Goal: Navigation & Orientation: Find specific page/section

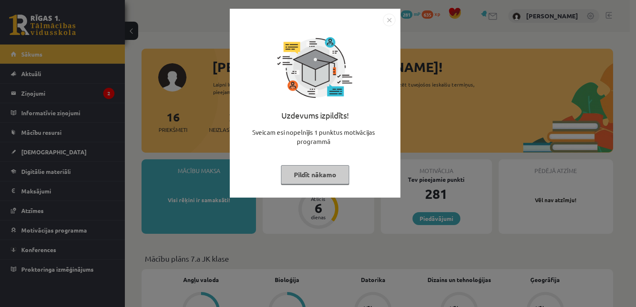
click at [304, 181] on button "Pildīt nākamo" at bounding box center [315, 174] width 68 height 19
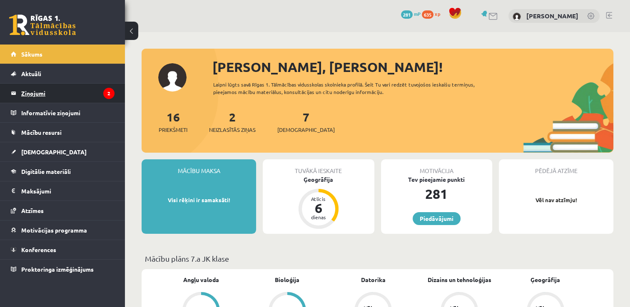
click at [96, 93] on legend "Ziņojumi 2" at bounding box center [67, 93] width 93 height 19
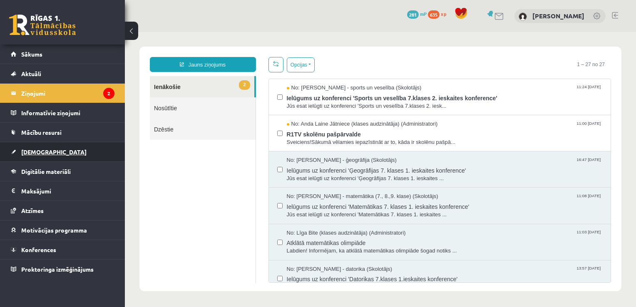
click at [38, 154] on link "[DEMOGRAPHIC_DATA]" at bounding box center [63, 151] width 104 height 19
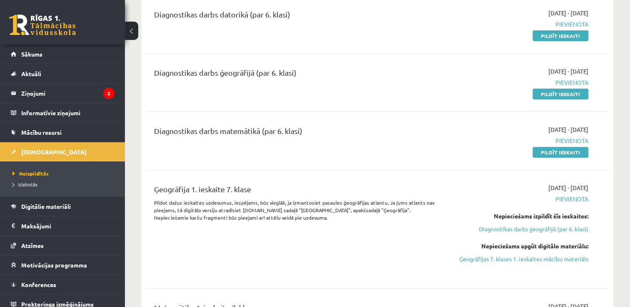
scroll to position [272, 0]
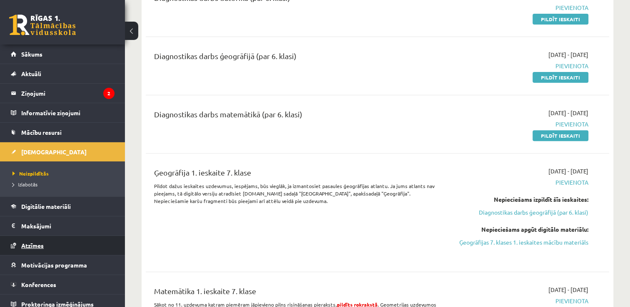
click at [28, 241] on link "Atzīmes" at bounding box center [63, 245] width 104 height 19
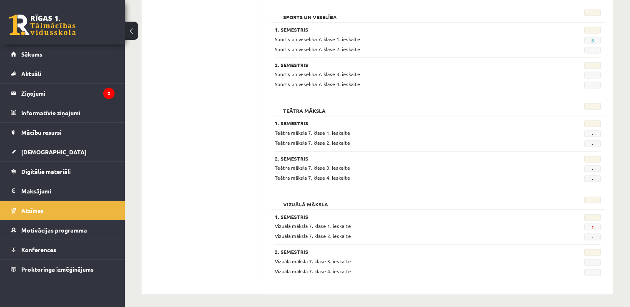
scroll to position [1251, 0]
click at [53, 56] on link "Sākums" at bounding box center [63, 54] width 104 height 19
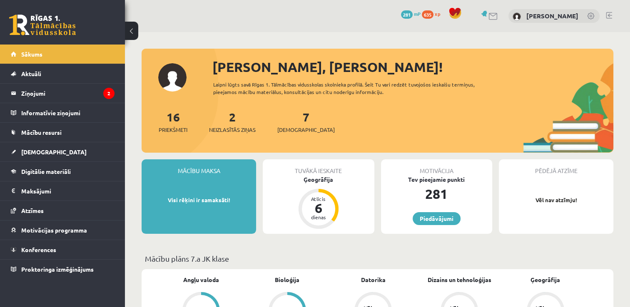
click at [433, 14] on span "635" at bounding box center [428, 14] width 12 height 8
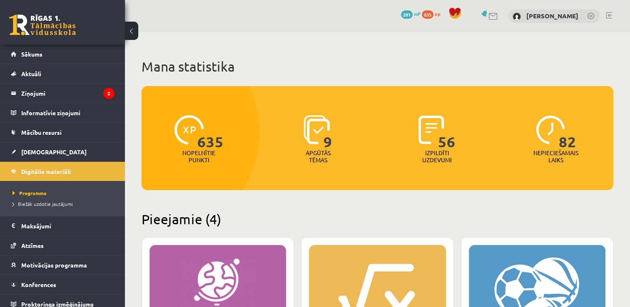
click at [608, 12] on link at bounding box center [609, 15] width 6 height 7
